Goal: Task Accomplishment & Management: Complete application form

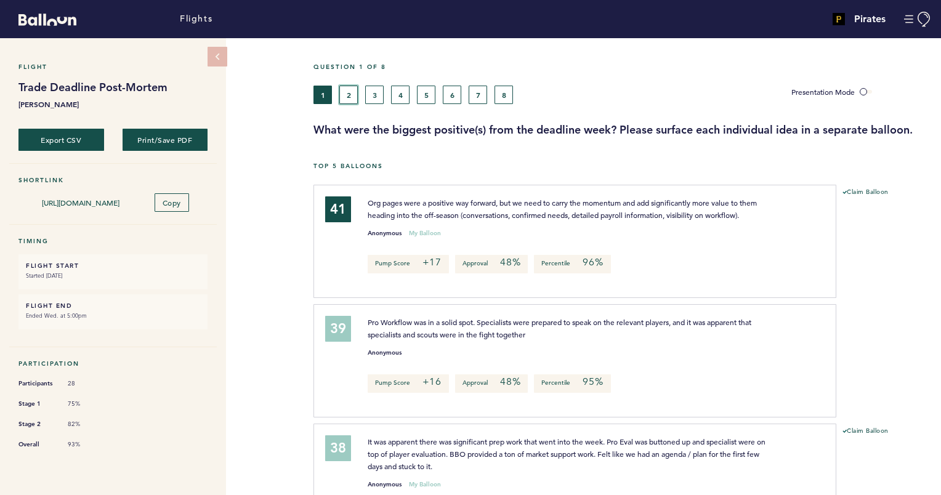
click at [349, 91] on button "2" at bounding box center [348, 95] width 18 height 18
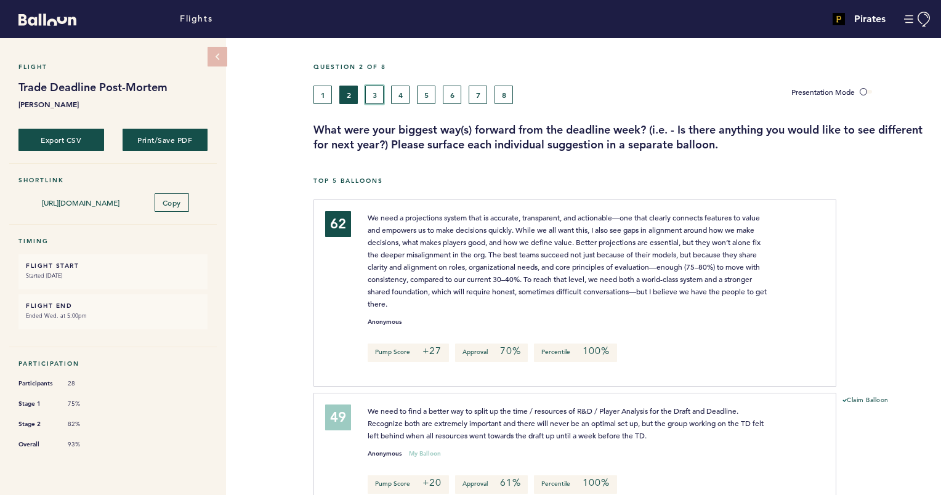
click at [381, 97] on button "3" at bounding box center [374, 95] width 18 height 18
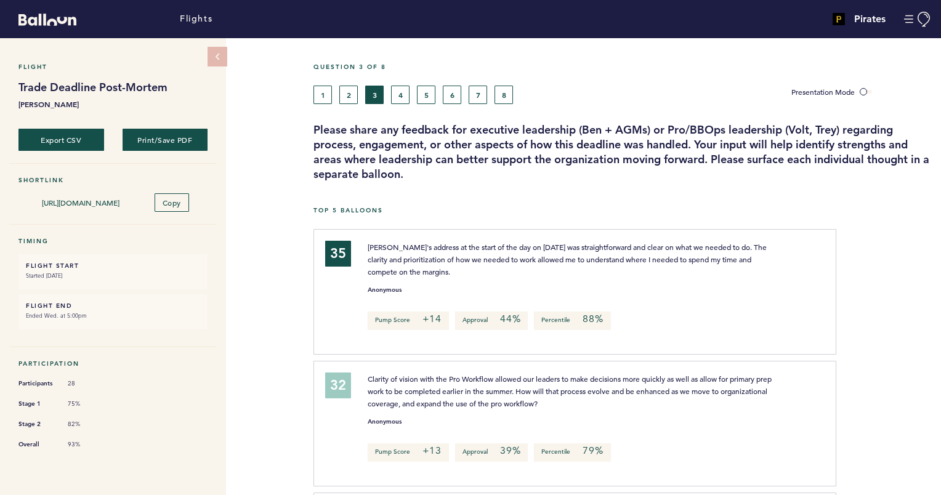
click at [404, 66] on h5 "Question 3 of 8" at bounding box center [623, 67] width 618 height 8
click at [401, 94] on button "4" at bounding box center [400, 95] width 18 height 18
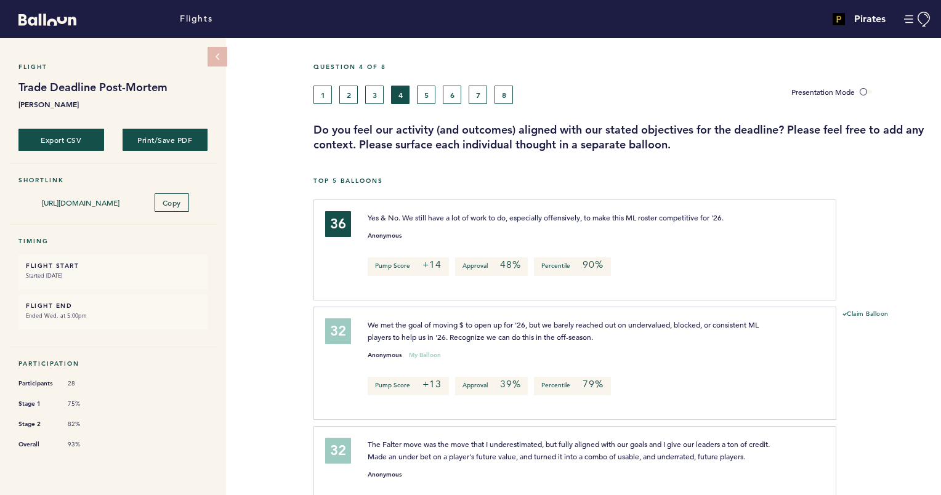
click at [422, 76] on div "Question 4 of 8" at bounding box center [622, 74] width 637 height 23
click at [431, 84] on div "Question 4 of 8" at bounding box center [622, 74] width 637 height 23
click at [426, 95] on button "5" at bounding box center [426, 95] width 18 height 18
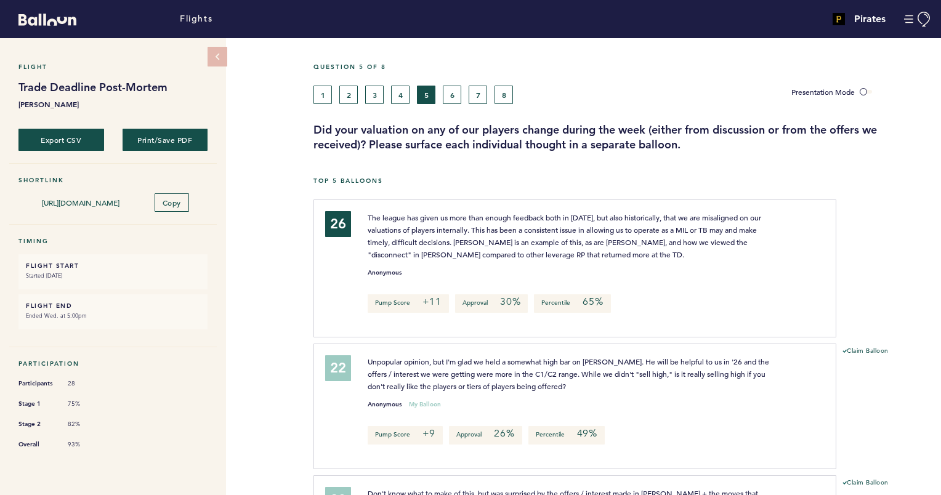
click at [453, 79] on div "Question 5 of 8" at bounding box center [622, 74] width 637 height 23
click at [453, 92] on button "6" at bounding box center [452, 95] width 18 height 18
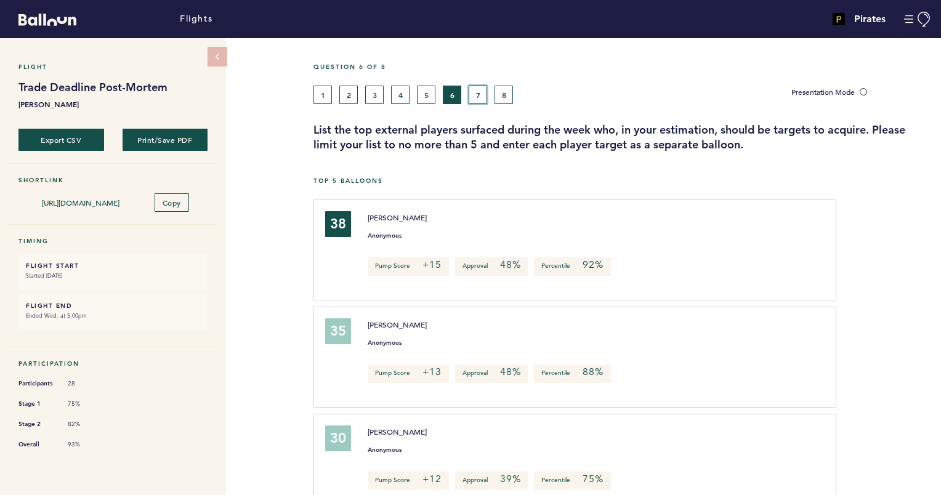
click at [478, 98] on button "7" at bounding box center [478, 95] width 18 height 18
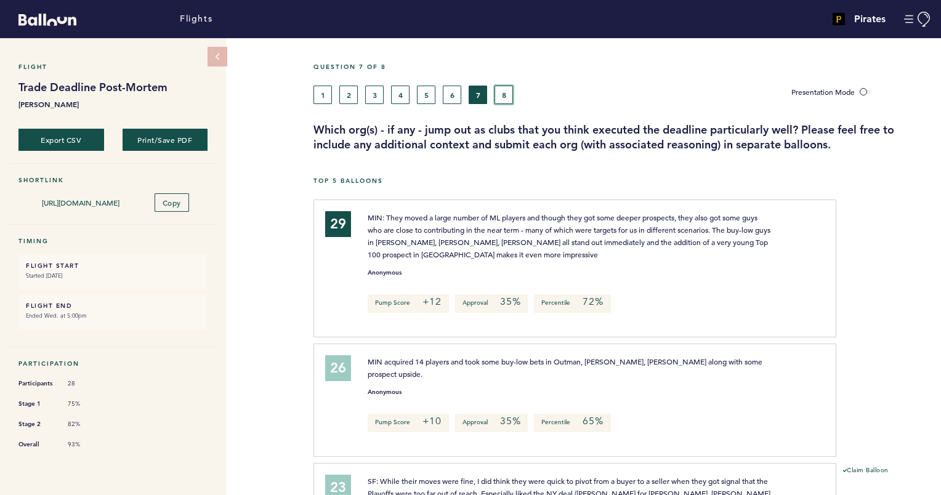
click at [505, 89] on button "8" at bounding box center [504, 95] width 18 height 18
